Goal: Transaction & Acquisition: Purchase product/service

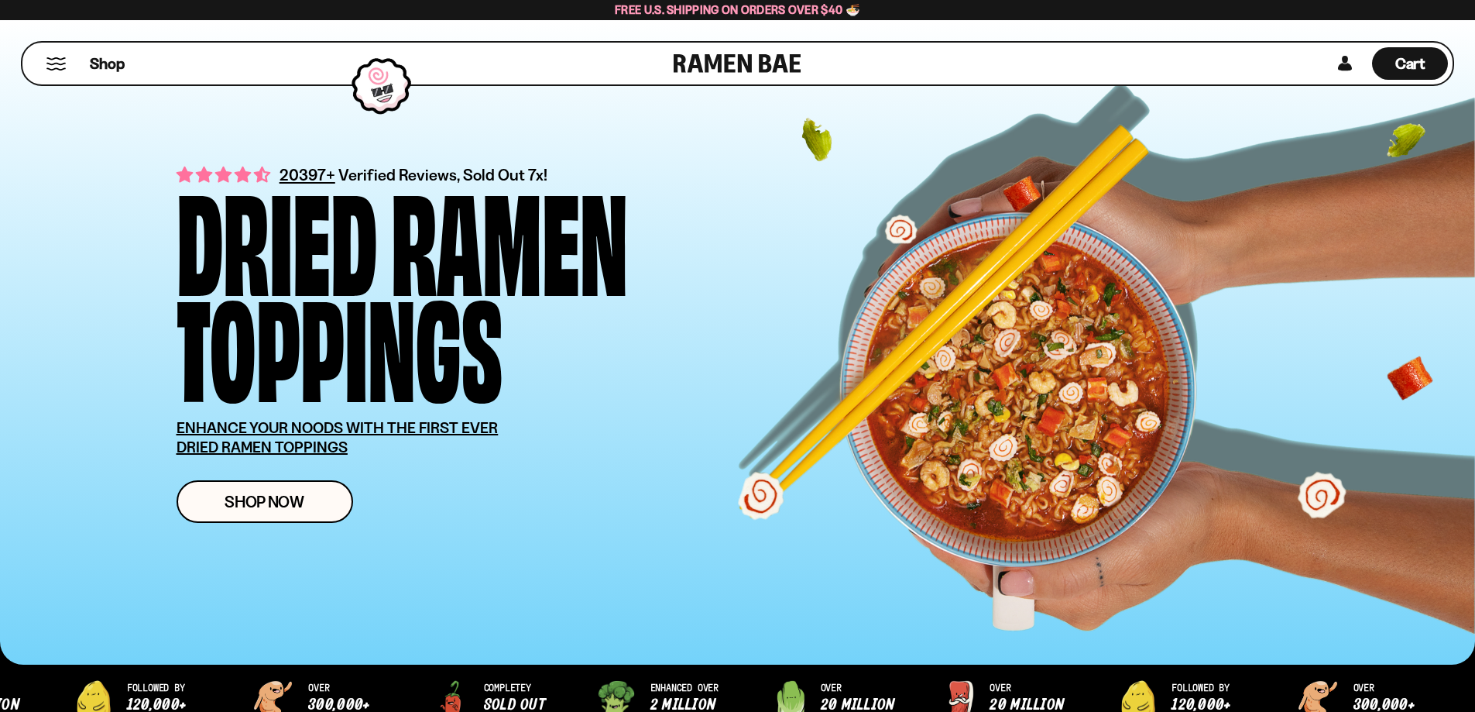
click at [633, 245] on div "Dried Ramen Toppings" at bounding box center [486, 289] width 619 height 212
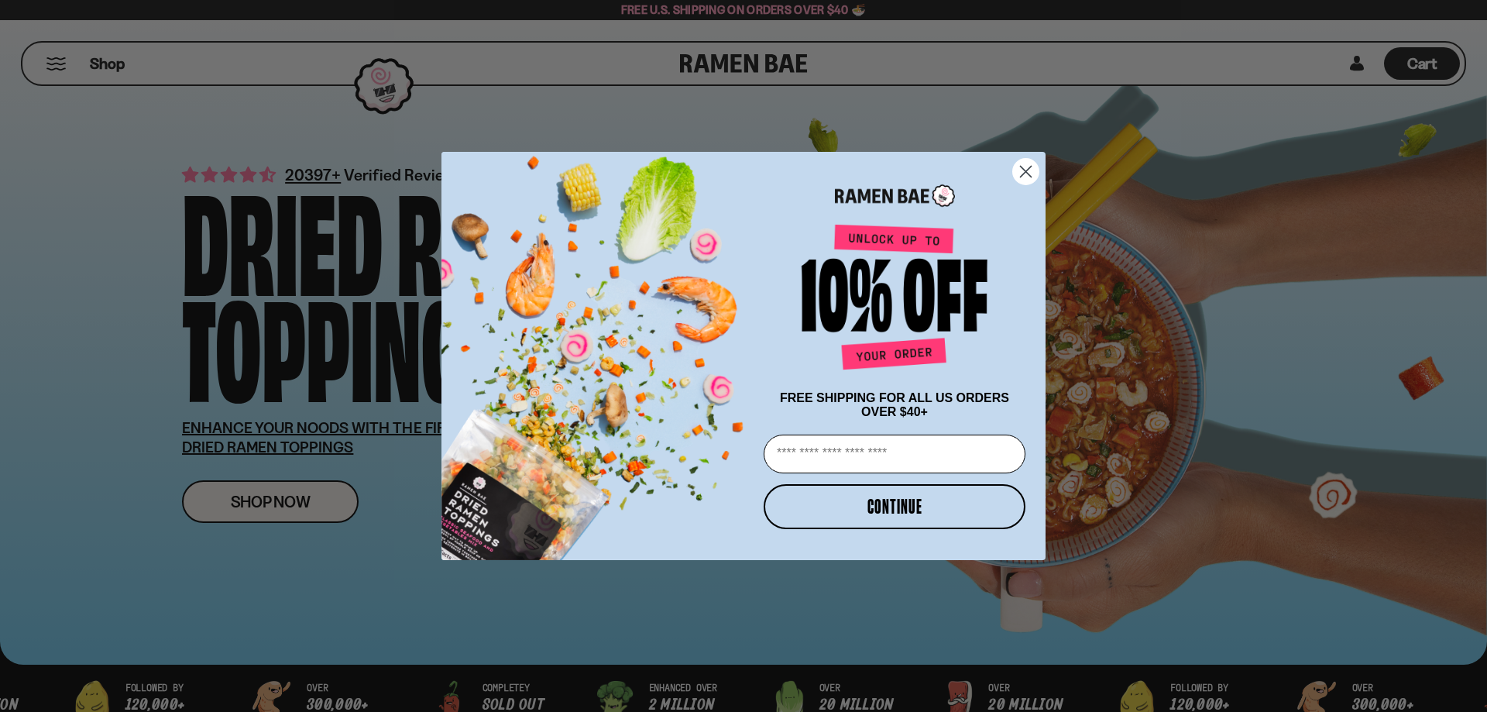
click at [1018, 164] on circle "Close dialog" at bounding box center [1026, 172] width 26 height 26
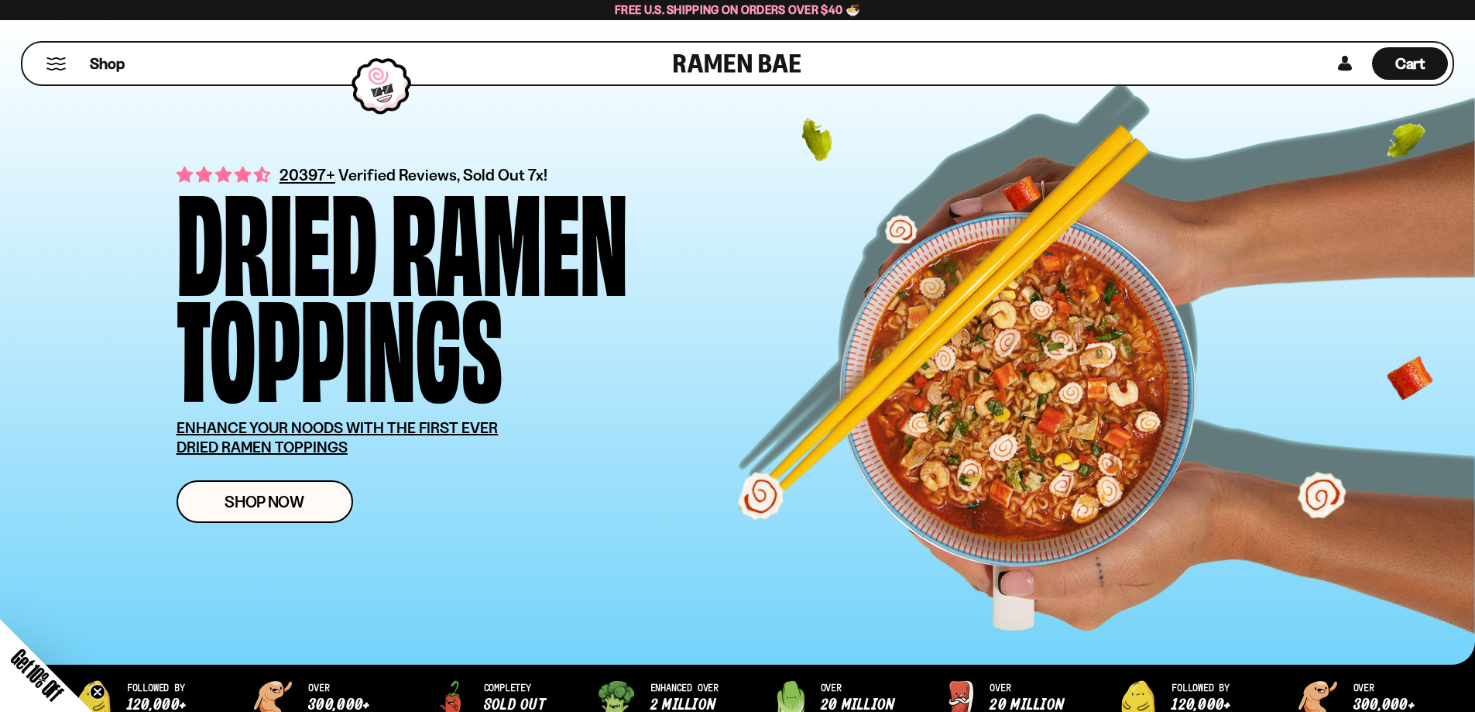
drag, startPoint x: 880, startPoint y: 0, endPoint x: 660, endPoint y: -19, distance: 220.7
copy body "Homepage All - The Ramen Bae Skip to content Shop About Us FAQ Contact Us Accou…"
click at [941, 39] on div "Shop Cart D0381C2F-513E-4F90-8A41-6F0A75DCBAAA" at bounding box center [737, 63] width 1475 height 87
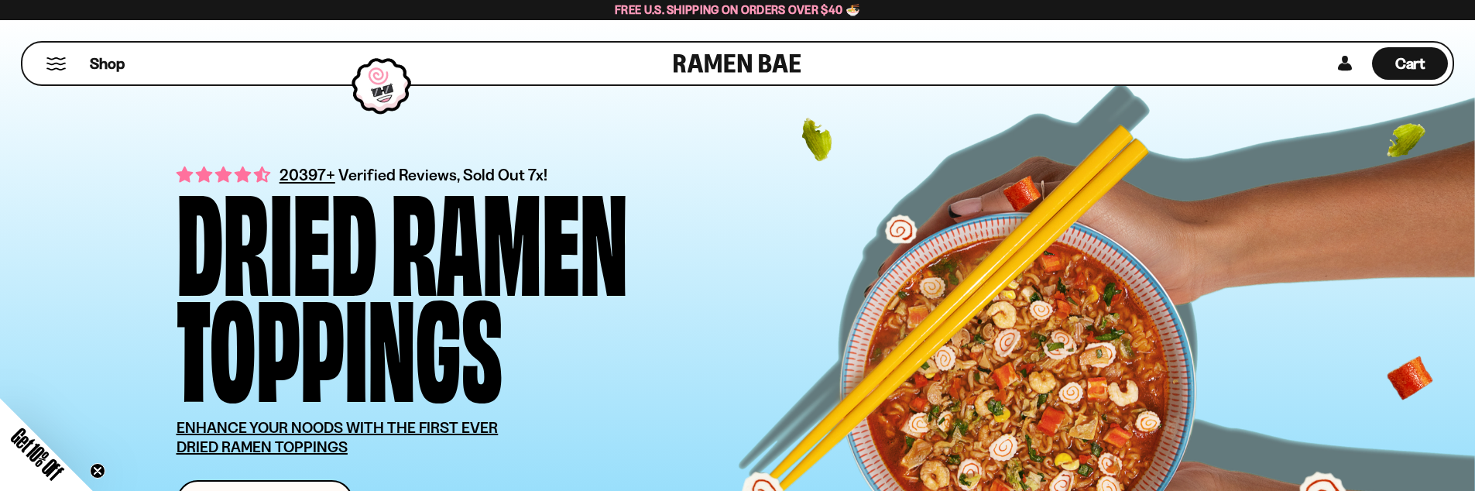
click at [910, 192] on div "20397+ Verified Reviews, Sold Out 7x! Dried Ramen Toppings ENHANCE YOUR NOODS W…" at bounding box center [761, 343] width 1169 height 410
drag, startPoint x: 465, startPoint y: 348, endPoint x: 507, endPoint y: 348, distance: 42.6
click at [507, 348] on div "Dried Ramen Toppings" at bounding box center [486, 289] width 619 height 212
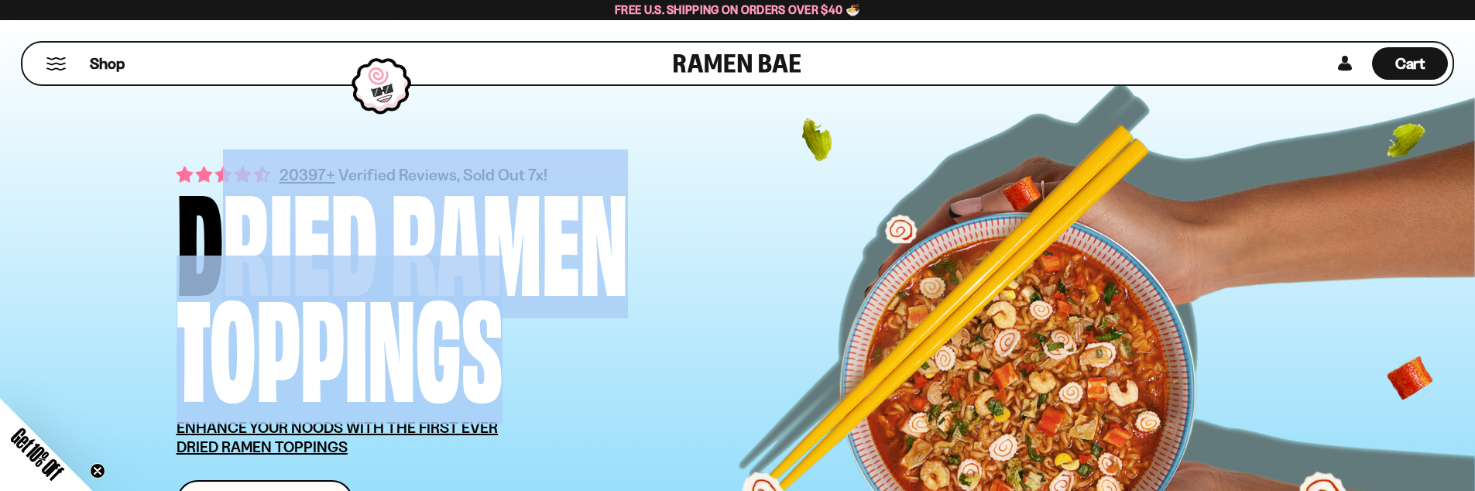
drag, startPoint x: 520, startPoint y: 344, endPoint x: 189, endPoint y: 245, distance: 344.9
click at [189, 245] on div "Dried Ramen Toppings" at bounding box center [486, 289] width 619 height 212
click at [237, 289] on div "Toppings" at bounding box center [340, 342] width 326 height 106
drag, startPoint x: 177, startPoint y: 255, endPoint x: 486, endPoint y: 380, distance: 334.1
click at [486, 380] on div "Dried Ramen Toppings" at bounding box center [486, 289] width 619 height 212
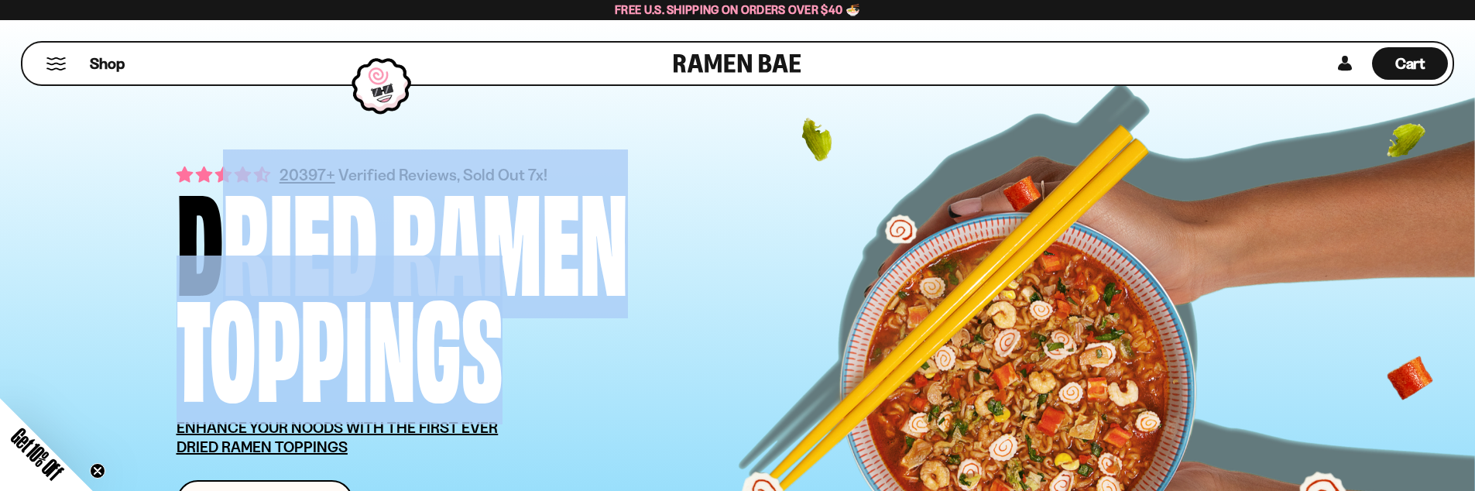
copy div "Dried Ramen Toppings"
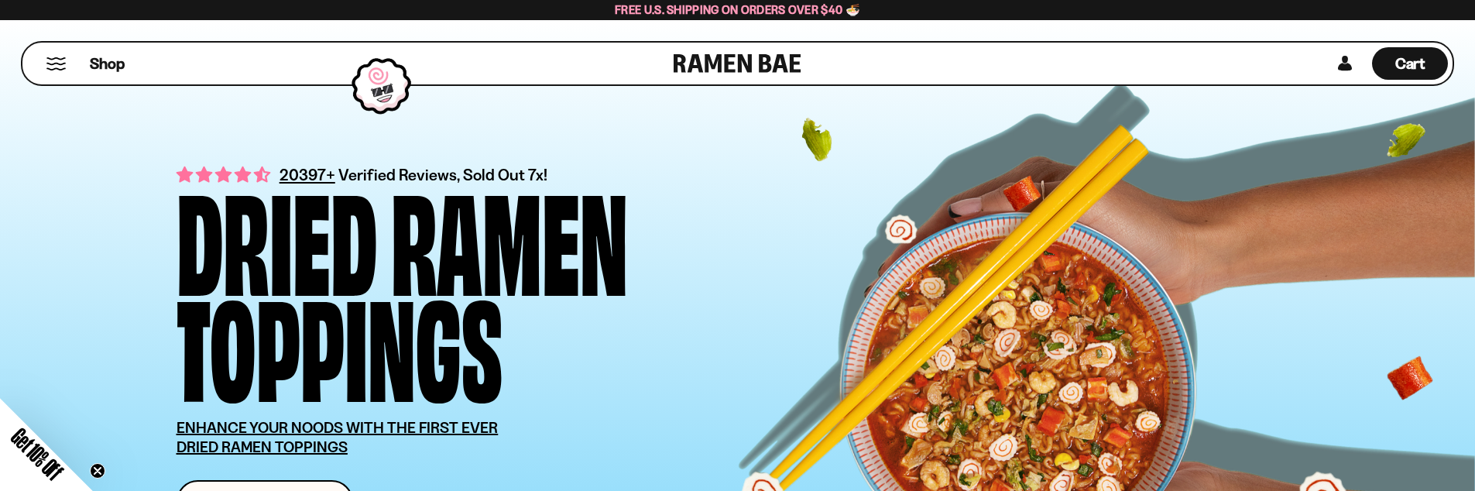
click at [859, 170] on div "20397+ Verified Reviews, Sold Out 7x! Dried Ramen Toppings ENHANCE YOUR NOODS W…" at bounding box center [761, 343] width 1169 height 410
click at [1429, 398] on div at bounding box center [1410, 377] width 46 height 45
click at [1441, 420] on div "20397+ Verified Reviews, Sold Out 7x! Dried Ramen Toppings ENHANCE YOUR NOODS W…" at bounding box center [737, 342] width 1475 height 644
click at [1278, 427] on div "20397+ Verified Reviews, Sold Out 7x! Dried Ramen Toppings ENHANCE YOUR NOODS W…" at bounding box center [761, 343] width 1169 height 410
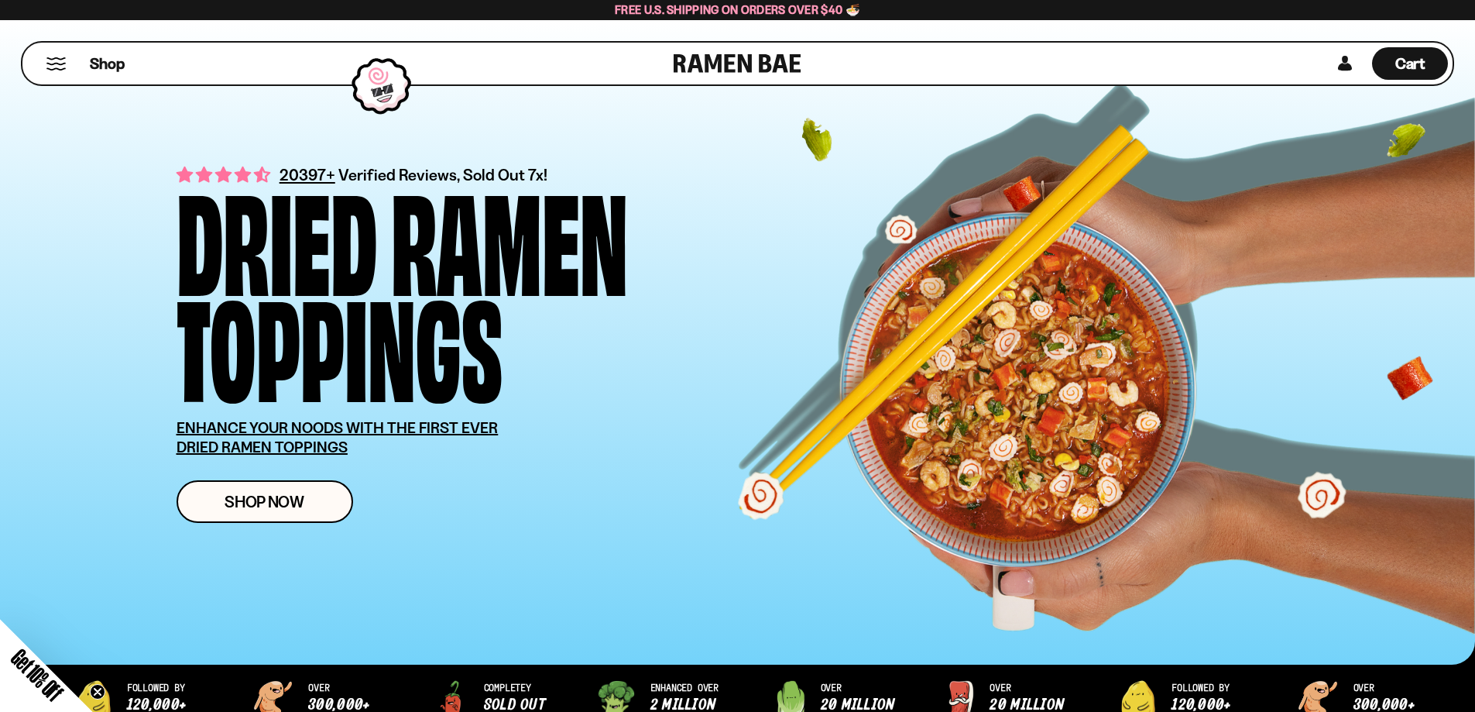
click at [450, 532] on div "20397+ Verified Reviews, Sold Out 7x! Dried Ramen Toppings ENHANCE YOUR NOODS W…" at bounding box center [761, 343] width 1169 height 410
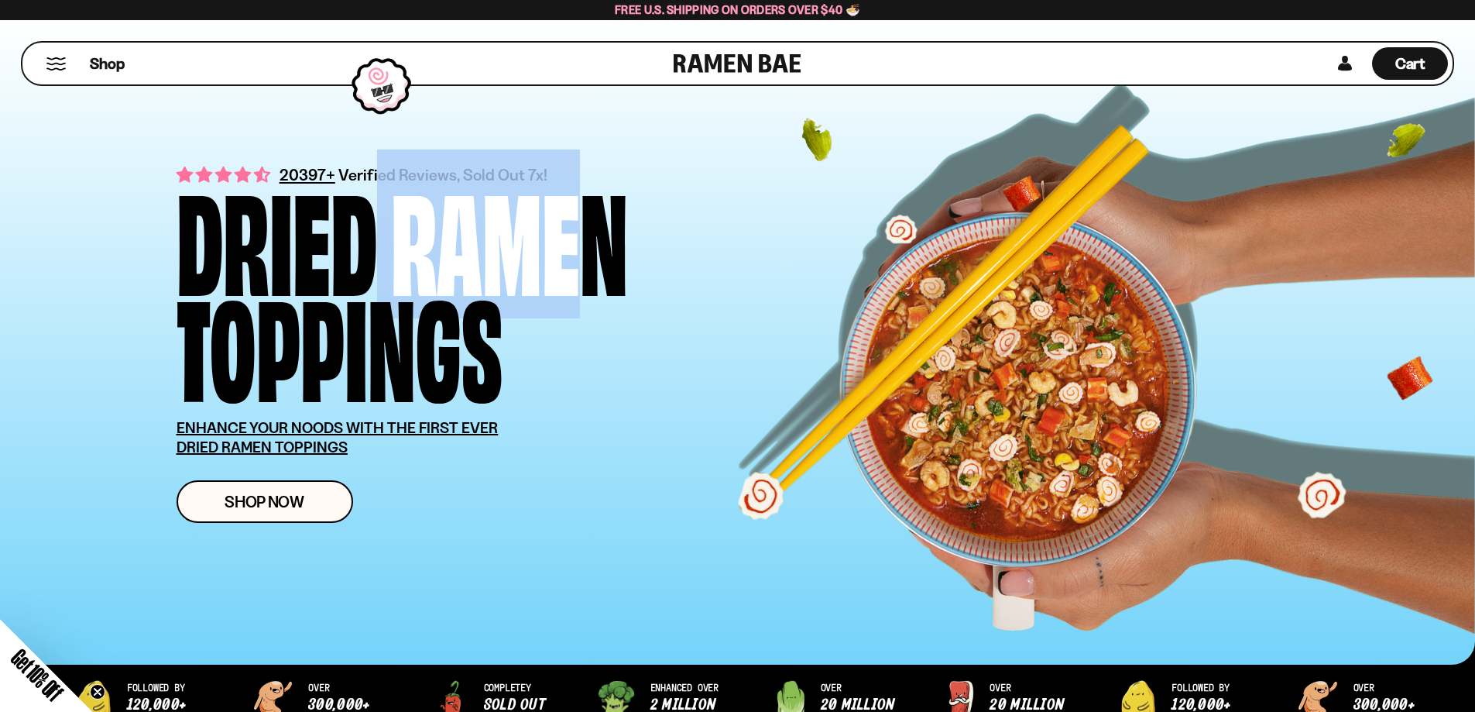
drag, startPoint x: 568, startPoint y: 180, endPoint x: 332, endPoint y: 178, distance: 235.4
click at [332, 183] on div "Dried Ramen Toppings" at bounding box center [486, 289] width 619 height 212
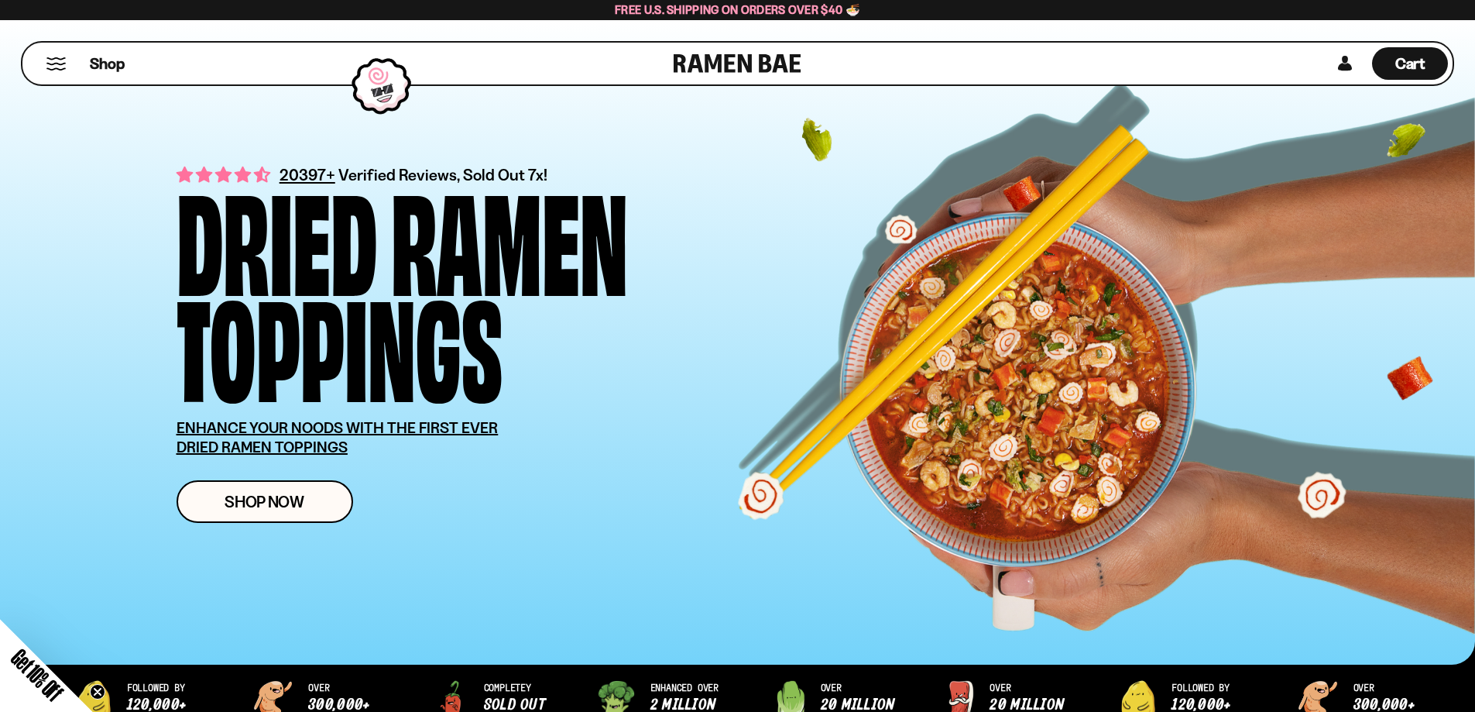
click at [427, 115] on div "20397+ Verified Reviews, Sold Out 7x! Dried Ramen Toppings ENHANCE YOUR NOODS W…" at bounding box center [738, 342] width 1216 height 644
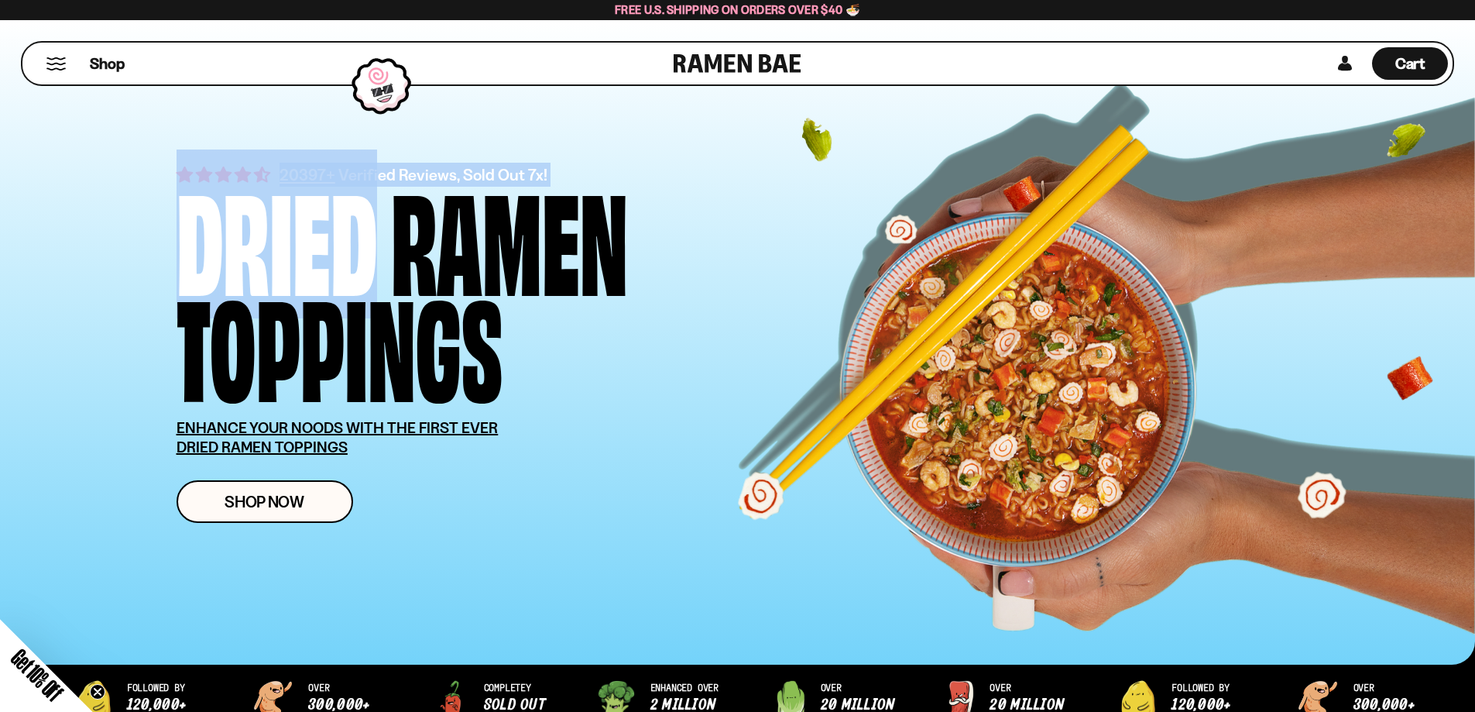
drag, startPoint x: 296, startPoint y: 146, endPoint x: 372, endPoint y: 119, distance: 81.0
click at [345, 153] on div "20397+ Verified Reviews, Sold Out 7x! Dried Ramen Toppings ENHANCE YOUR NOODS W…" at bounding box center [761, 343] width 1169 height 410
click at [565, 139] on div "20397+ Verified Reviews, Sold Out 7x! Dried Ramen Toppings ENHANCE YOUR NOODS W…" at bounding box center [761, 343] width 1169 height 410
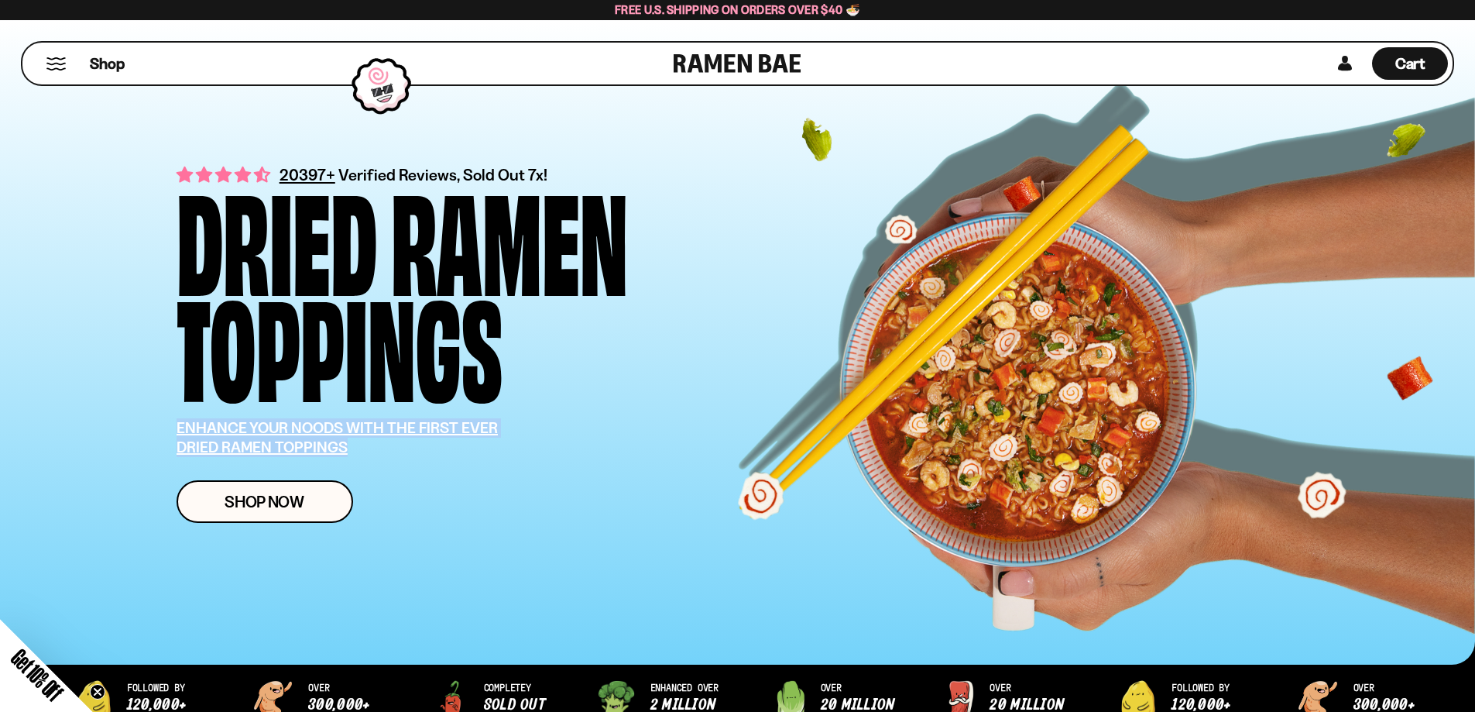
drag, startPoint x: 386, startPoint y: 452, endPoint x: 178, endPoint y: 429, distance: 208.8
click at [178, 429] on p "ENHANCE YOUR NOODS WITH THE FIRST EVER DRIED RAMEN TOPPINGS" at bounding box center [356, 437] width 359 height 39
copy u "ENHANCE YOUR NOODS WITH THE FIRST EVER DRIED RAMEN TOPPINGS"
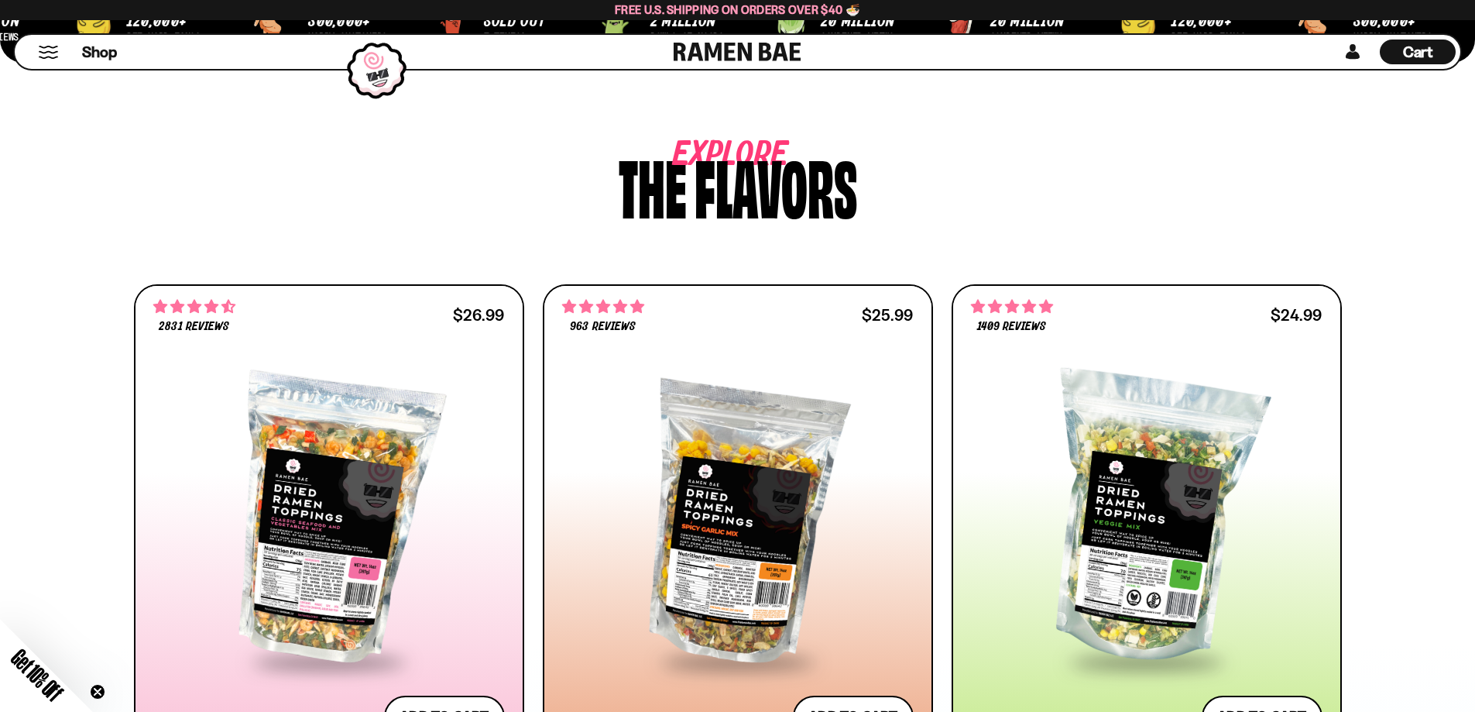
scroll to position [774, 0]
